Goal: Book appointment/travel/reservation

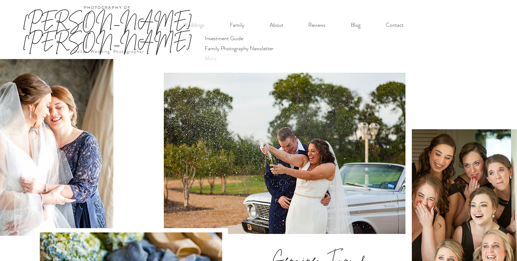
click at [225, 57] on div "Minis" at bounding box center [239, 58] width 74 height 10
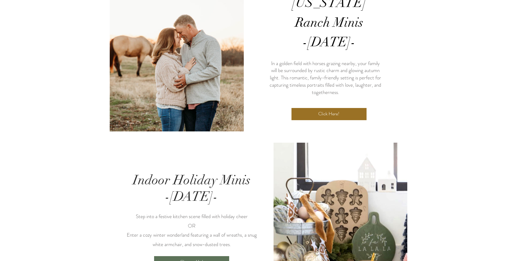
scroll to position [212, 0]
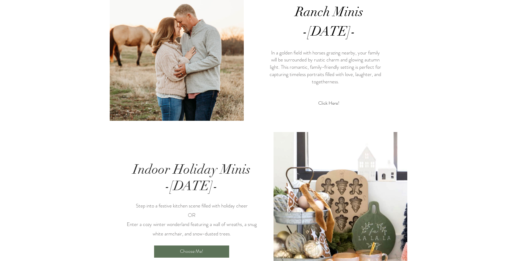
click at [331, 97] on link "Click Here!" at bounding box center [328, 103] width 75 height 12
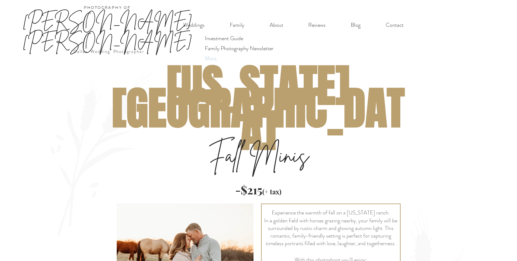
click at [236, 59] on div "Minis" at bounding box center [239, 58] width 74 height 10
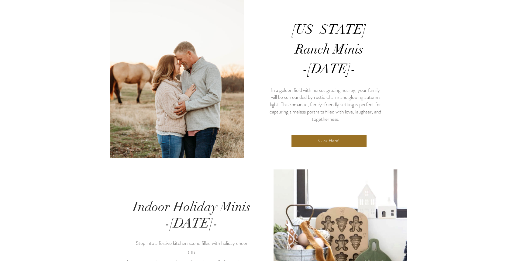
scroll to position [272, 0]
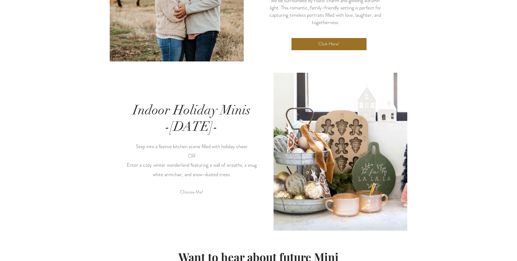
click at [209, 186] on link "Choose Me!" at bounding box center [191, 192] width 75 height 12
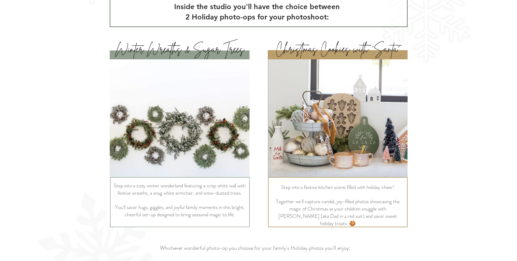
scroll to position [160, 0]
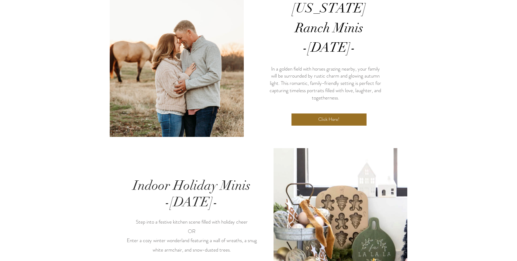
scroll to position [166, 0]
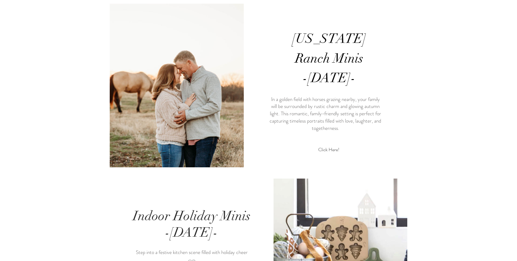
click at [337, 146] on span "Click Here!" at bounding box center [328, 149] width 21 height 7
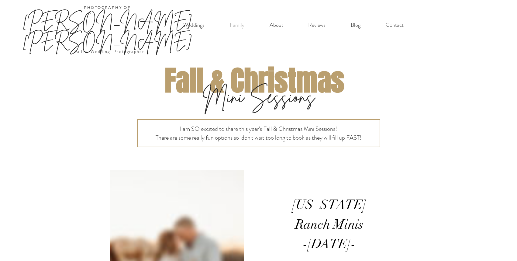
scroll to position [166, 0]
